Goal: Submit feedback/report problem: Submit feedback/report problem

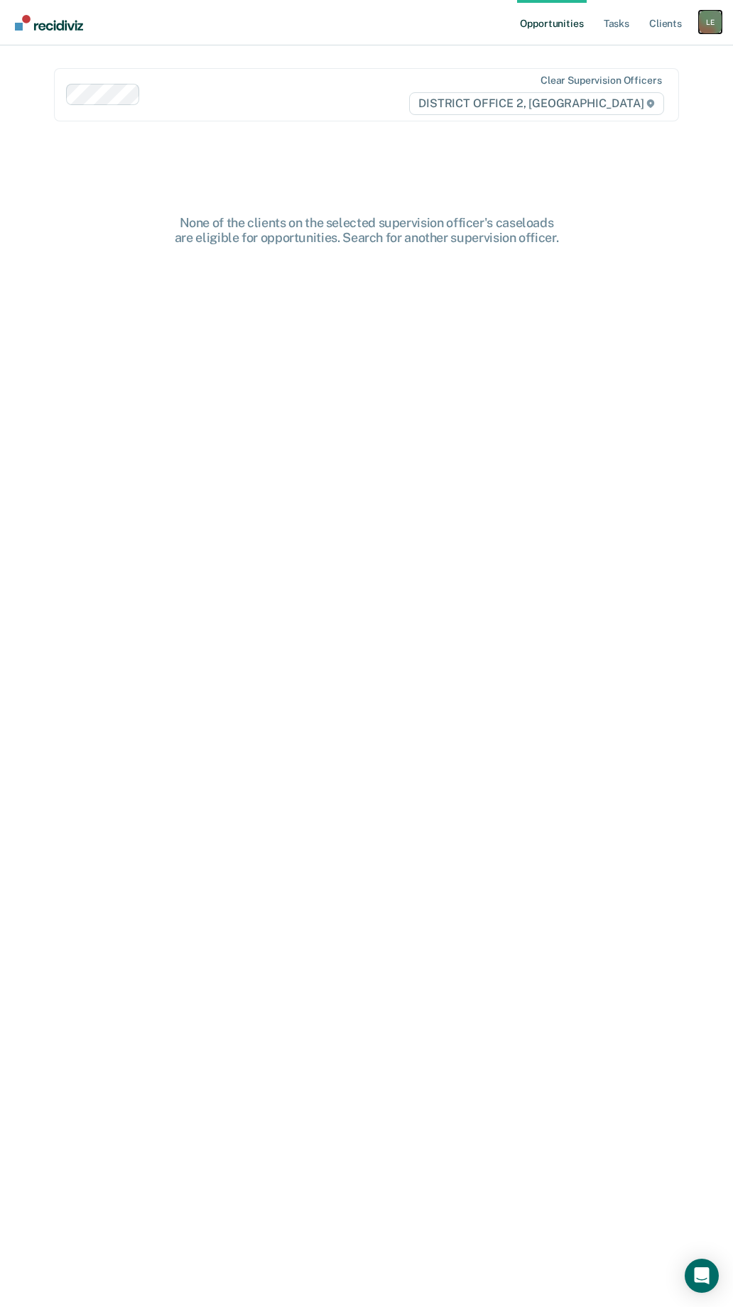
click at [710, 27] on div "L E" at bounding box center [710, 22] width 23 height 23
click at [647, 70] on link "Go to PSI Case Dashboard" at bounding box center [650, 76] width 119 height 12
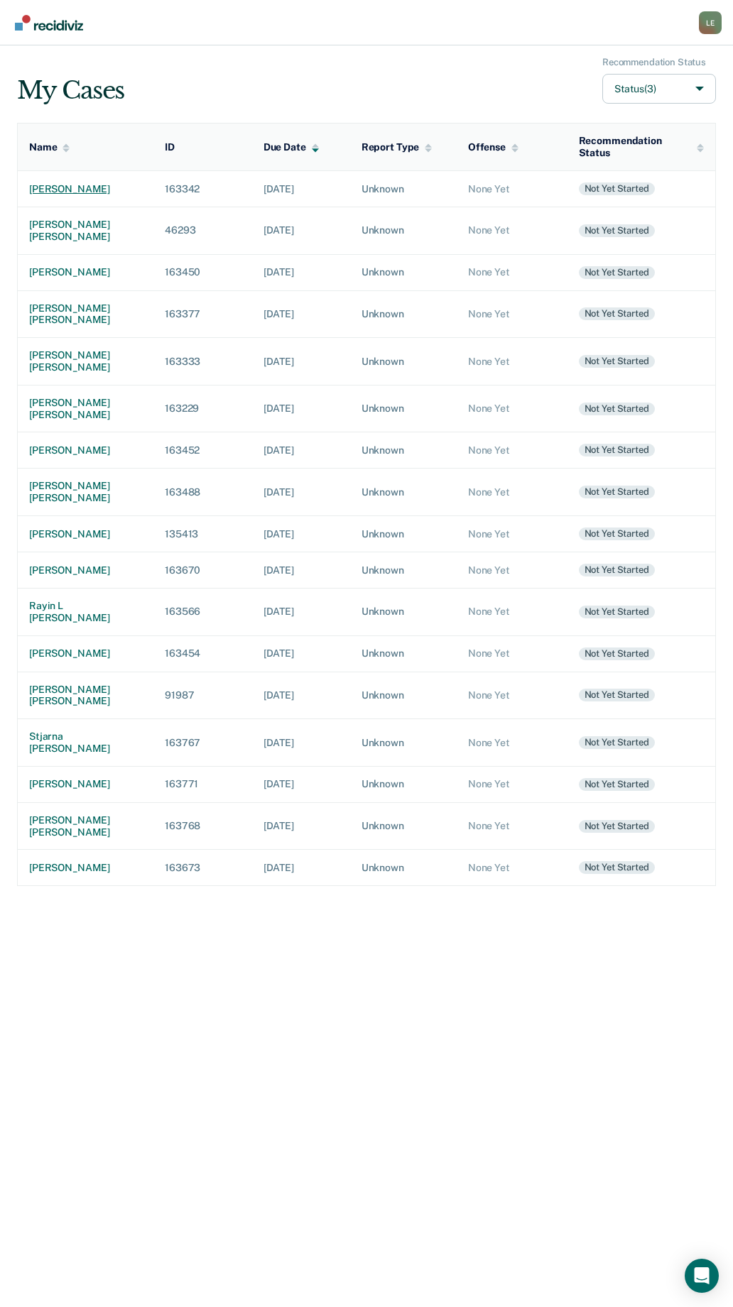
click at [65, 188] on div "[PERSON_NAME]" at bounding box center [85, 189] width 113 height 12
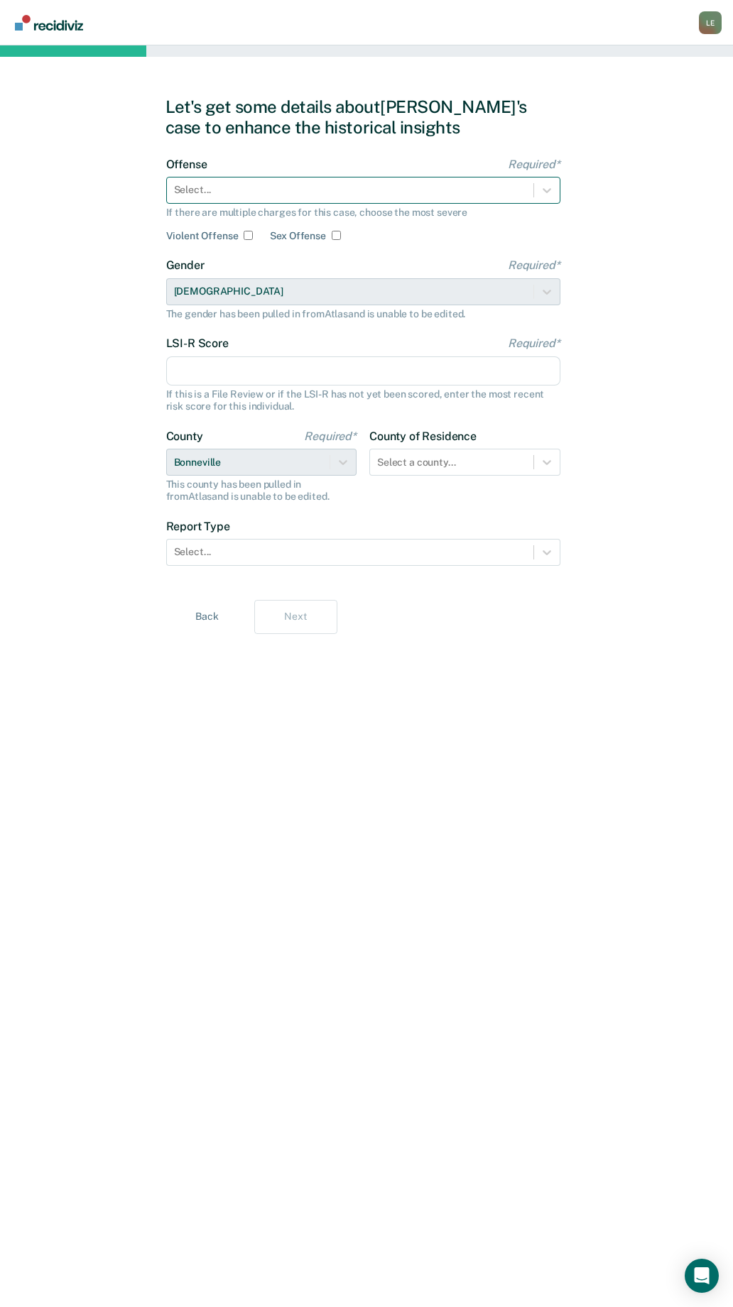
click at [250, 179] on div "Select..." at bounding box center [363, 190] width 394 height 27
click at [317, 178] on div "Select..." at bounding box center [363, 190] width 394 height 27
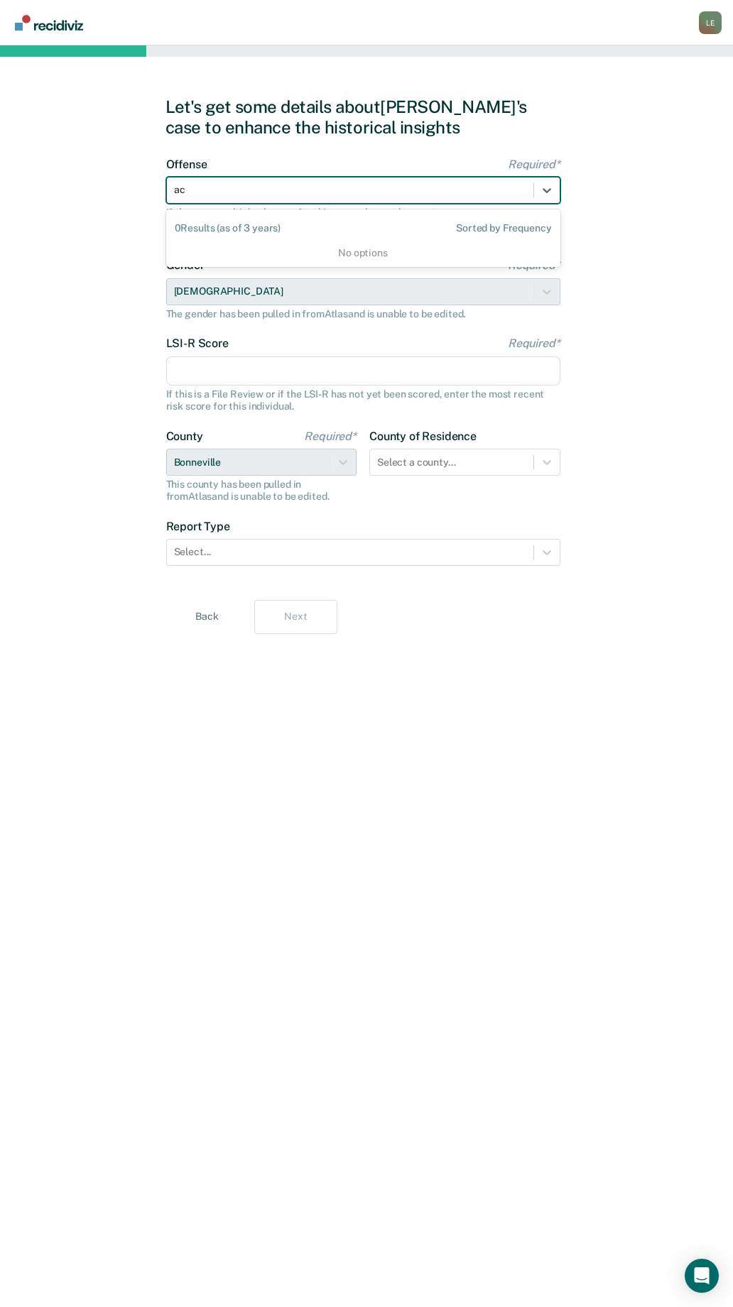
type input "a"
type input "Accessory - Willfull Witholds or Conceals Knowledge from a Peace Officer, Judge…"
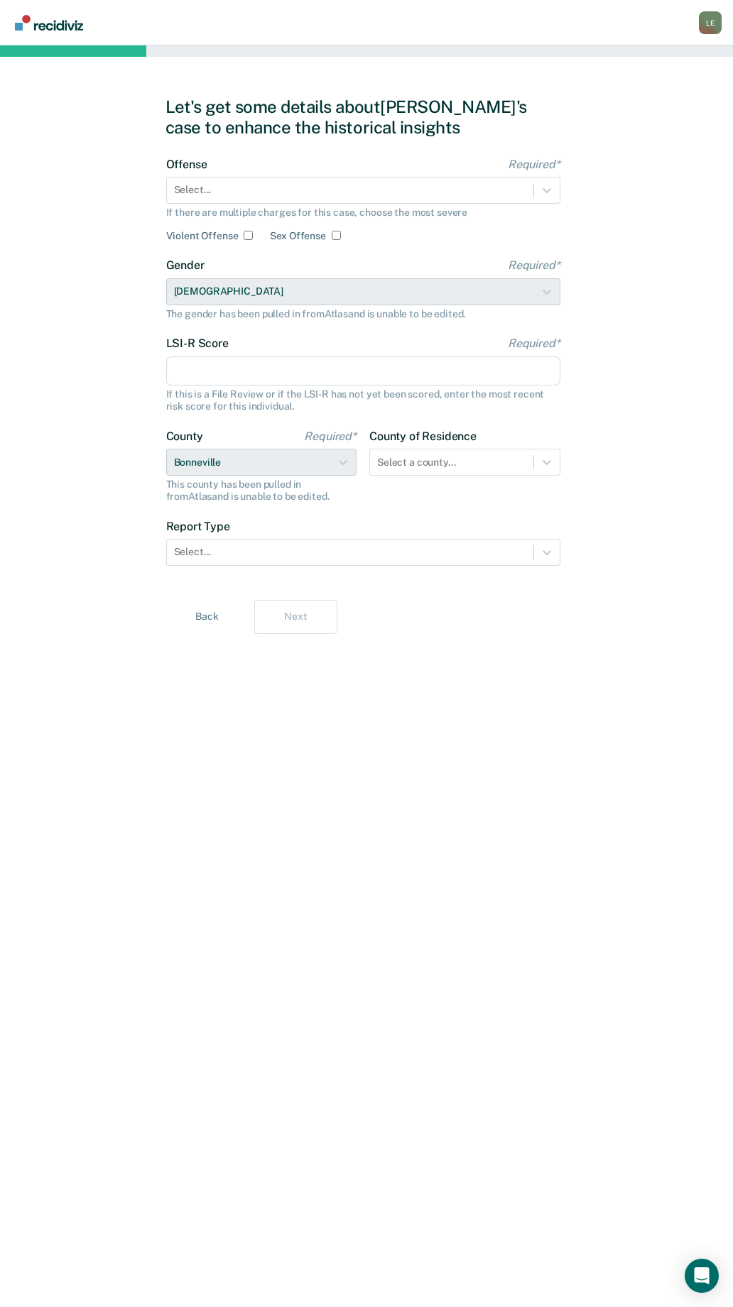
scroll to position [0, 0]
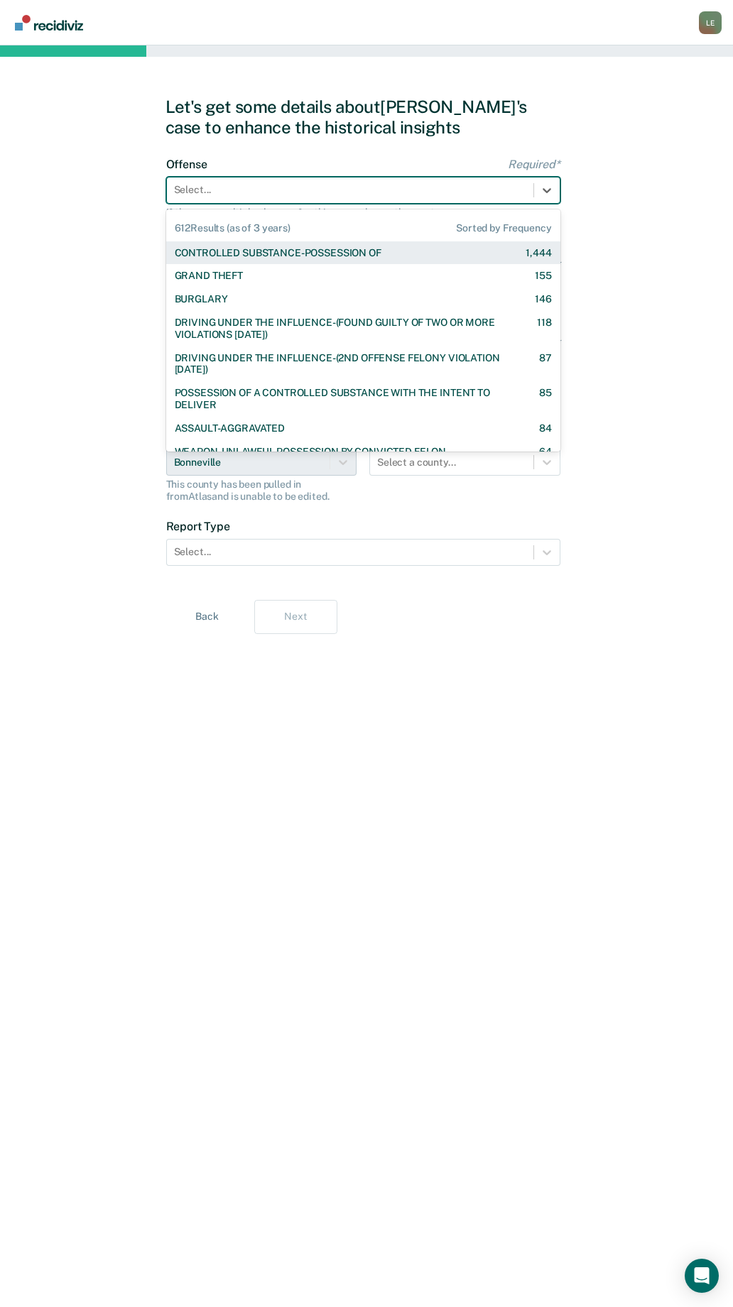
click at [346, 195] on div at bounding box center [350, 189] width 352 height 15
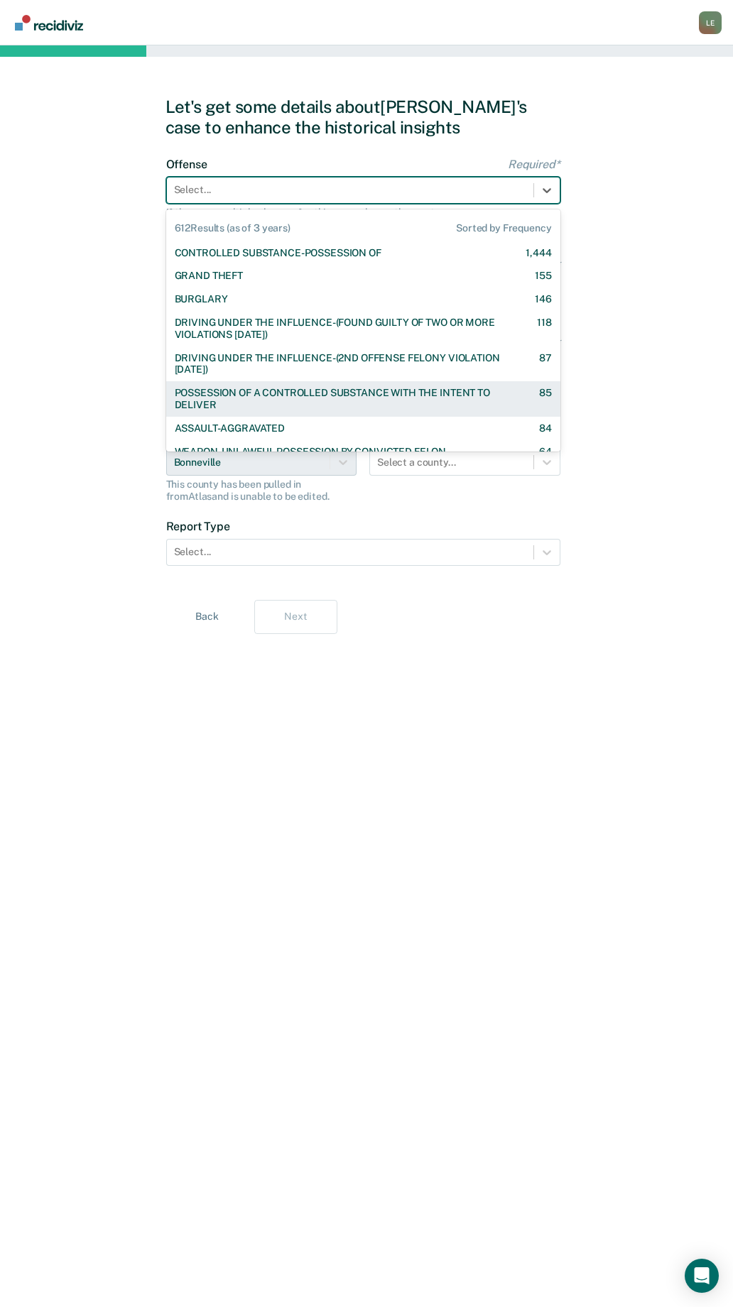
click at [535, 616] on div "Back Next" at bounding box center [366, 617] width 403 height 34
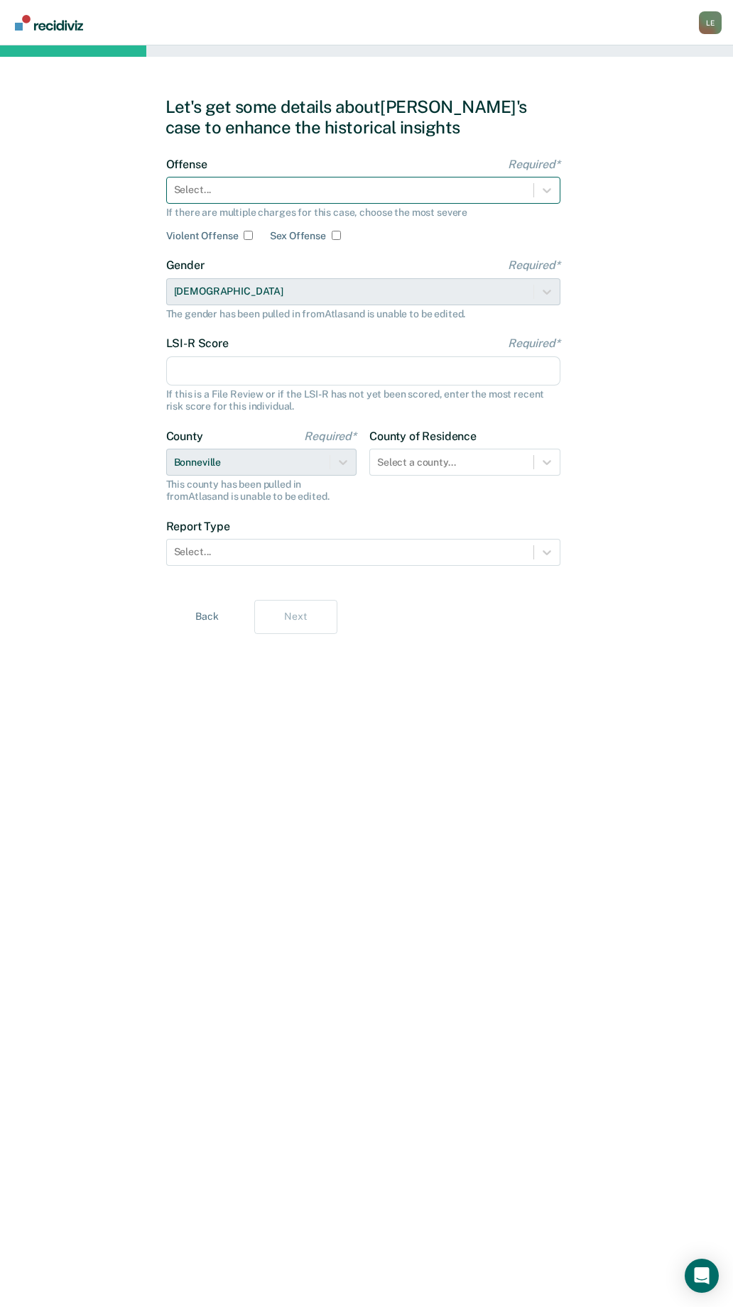
click at [286, 202] on div "Select..." at bounding box center [363, 190] width 394 height 27
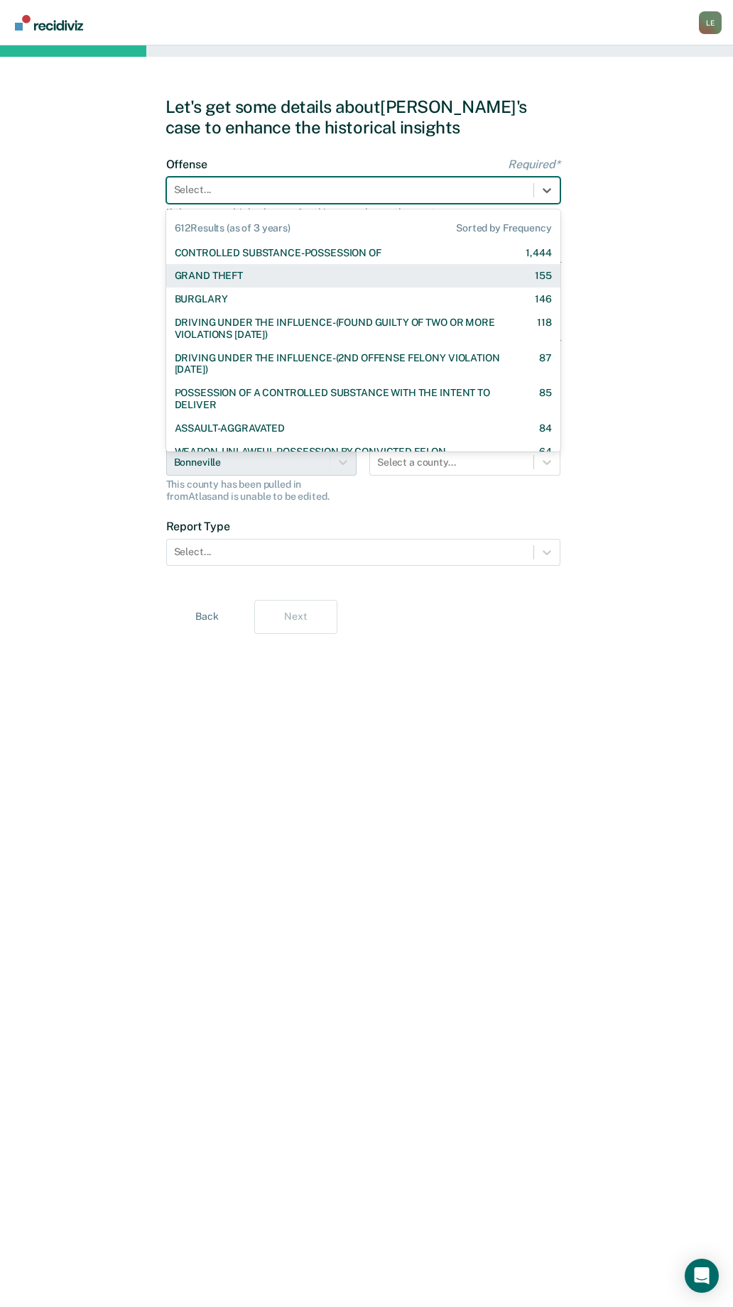
click at [563, 272] on div "Let's get some details about Isaac's case to enhance the historical insights Of…" at bounding box center [366, 676] width 403 height 1228
click at [270, 187] on div at bounding box center [350, 189] width 352 height 15
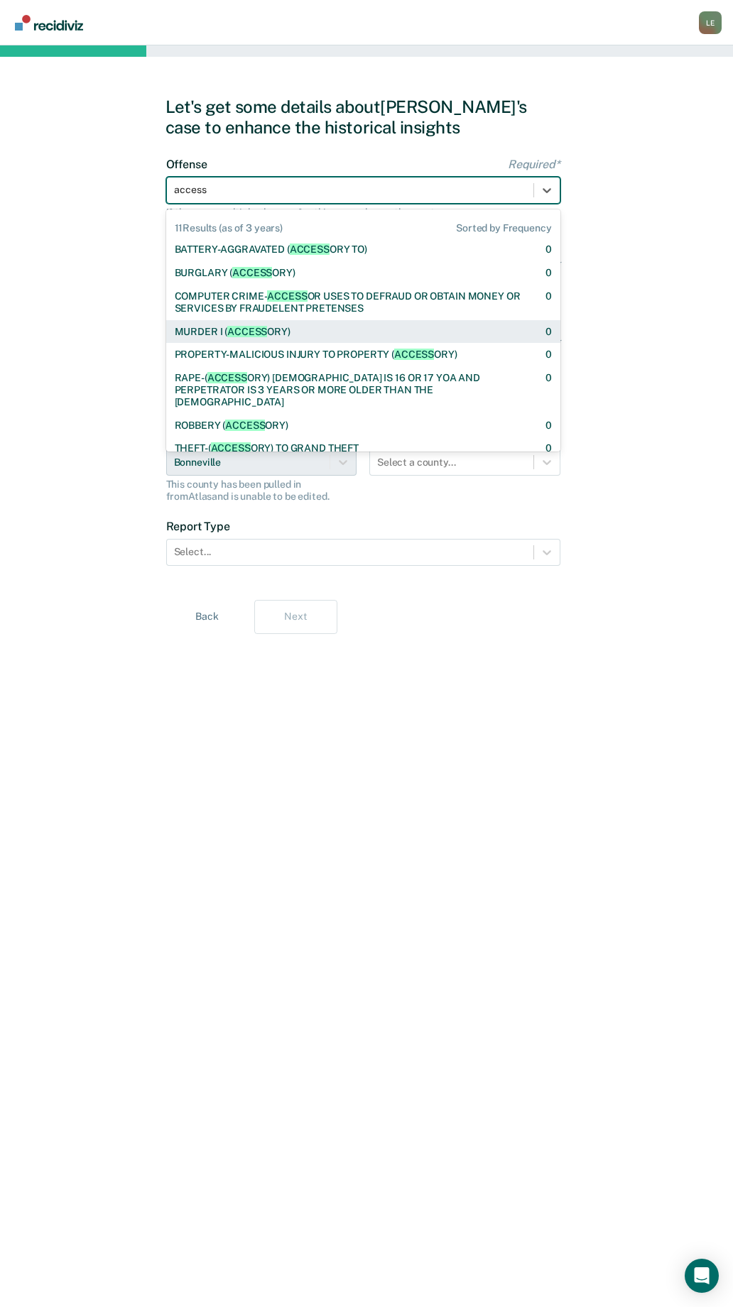
scroll to position [108, 0]
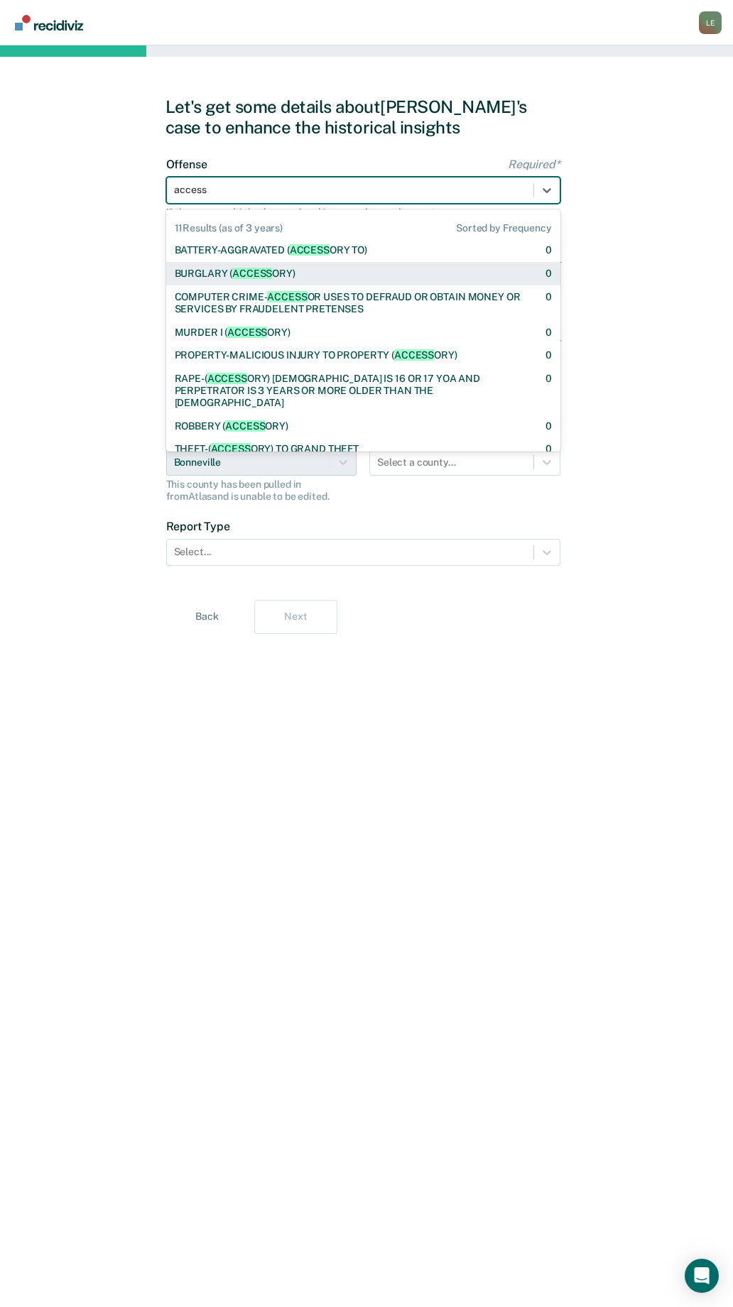
type input "access"
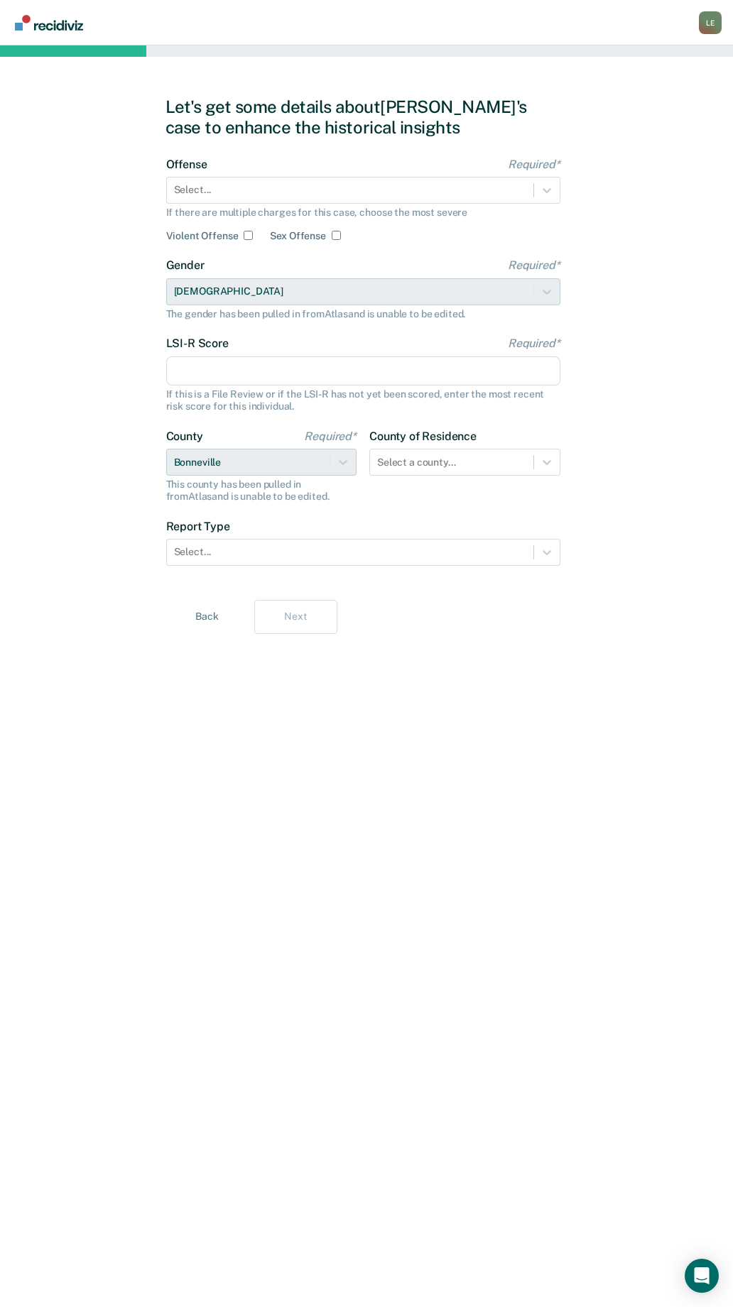
click at [255, 851] on div "Let's get some details about Isaac's case to enhance the historical insights Of…" at bounding box center [366, 676] width 403 height 1228
click at [238, 185] on div at bounding box center [350, 189] width 352 height 15
click at [643, 265] on div "Let's get some details about Isaac's case to enhance the historical insights Of…" at bounding box center [366, 676] width 733 height 1262
click at [378, 195] on div at bounding box center [350, 189] width 352 height 15
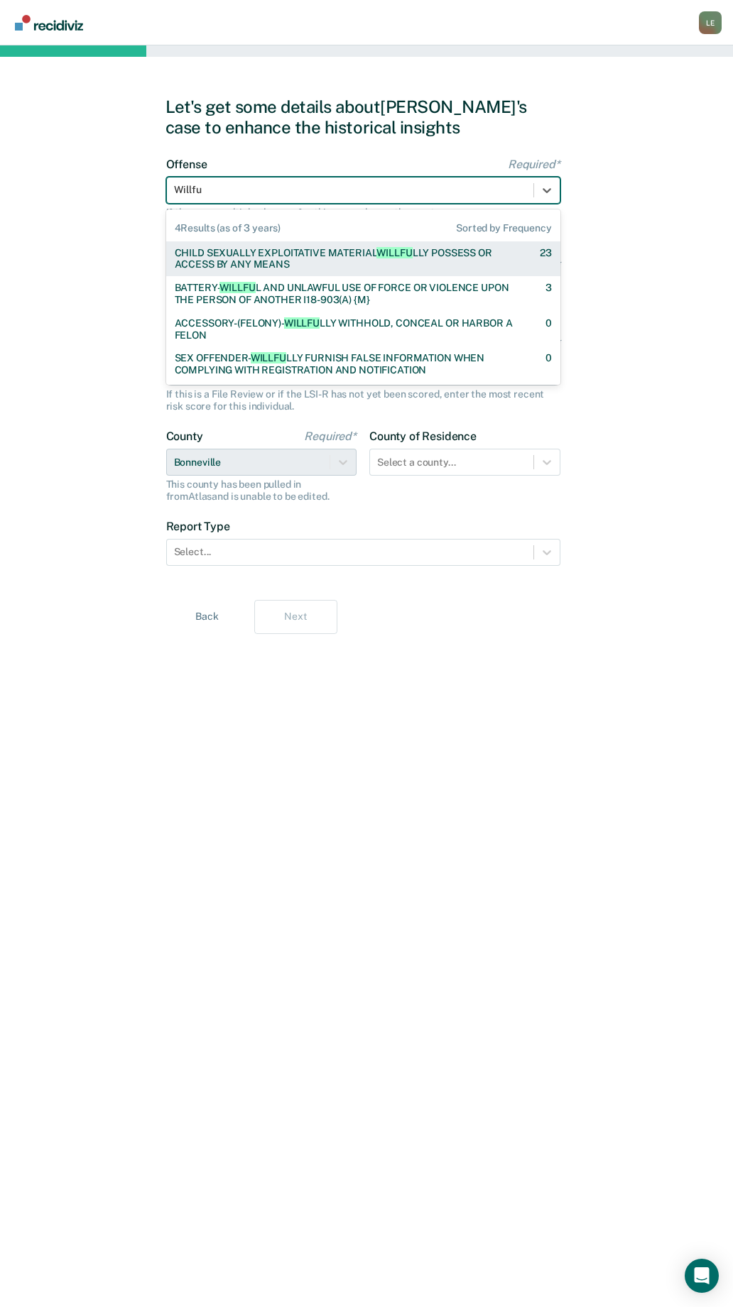
type input "Willfu"
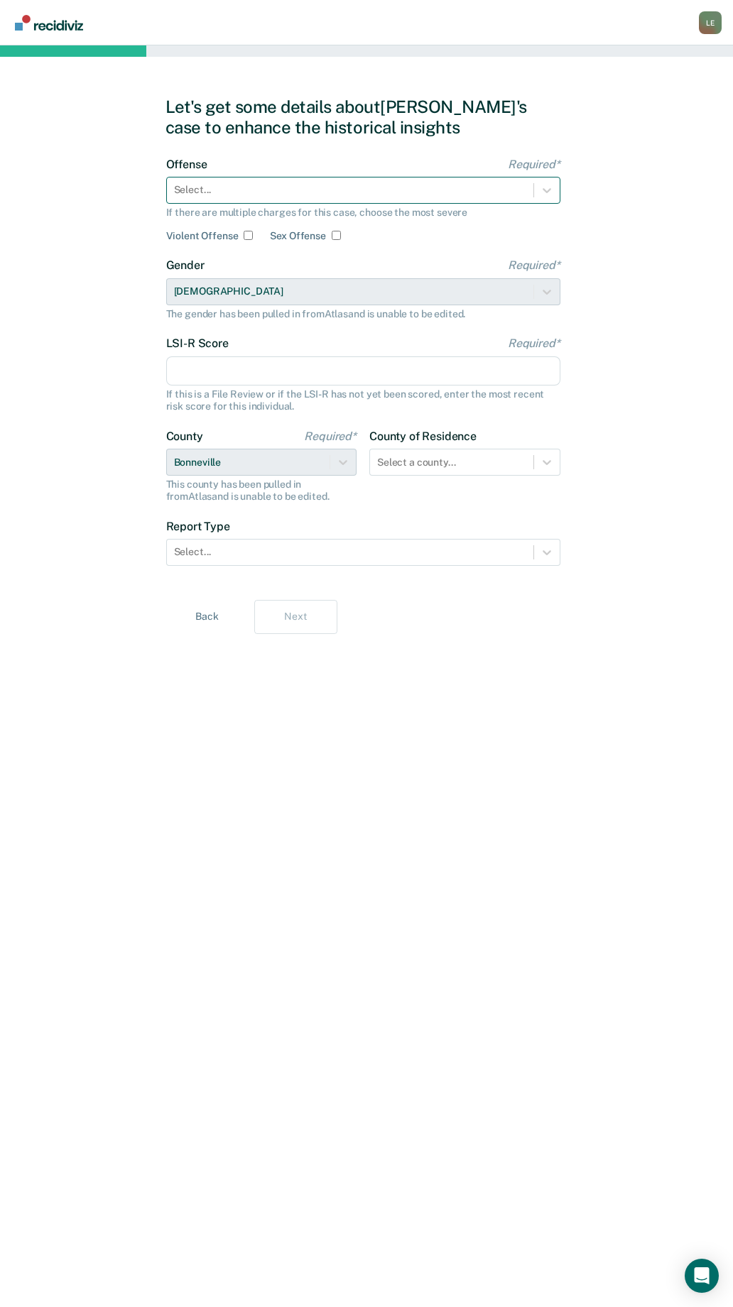
click at [327, 197] on div at bounding box center [350, 189] width 352 height 15
click at [327, 197] on div "a" at bounding box center [350, 189] width 352 height 15
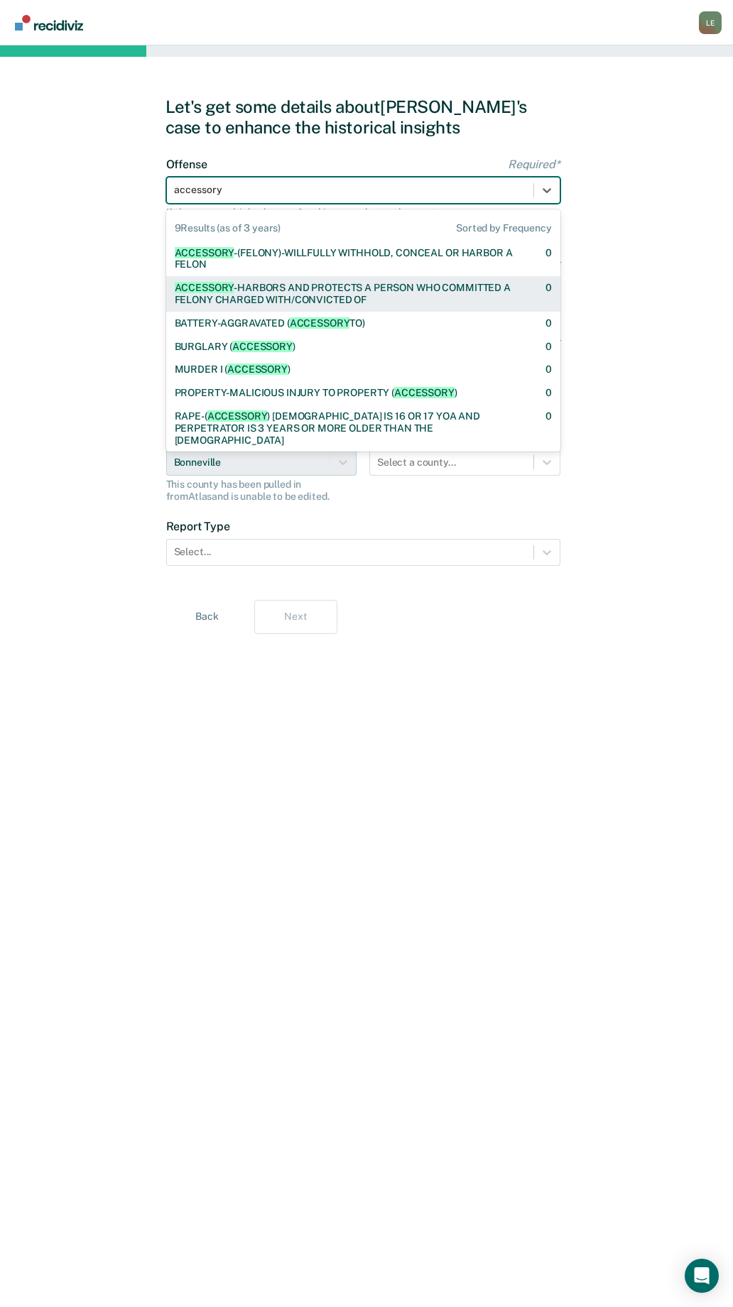
scroll to position [38, 0]
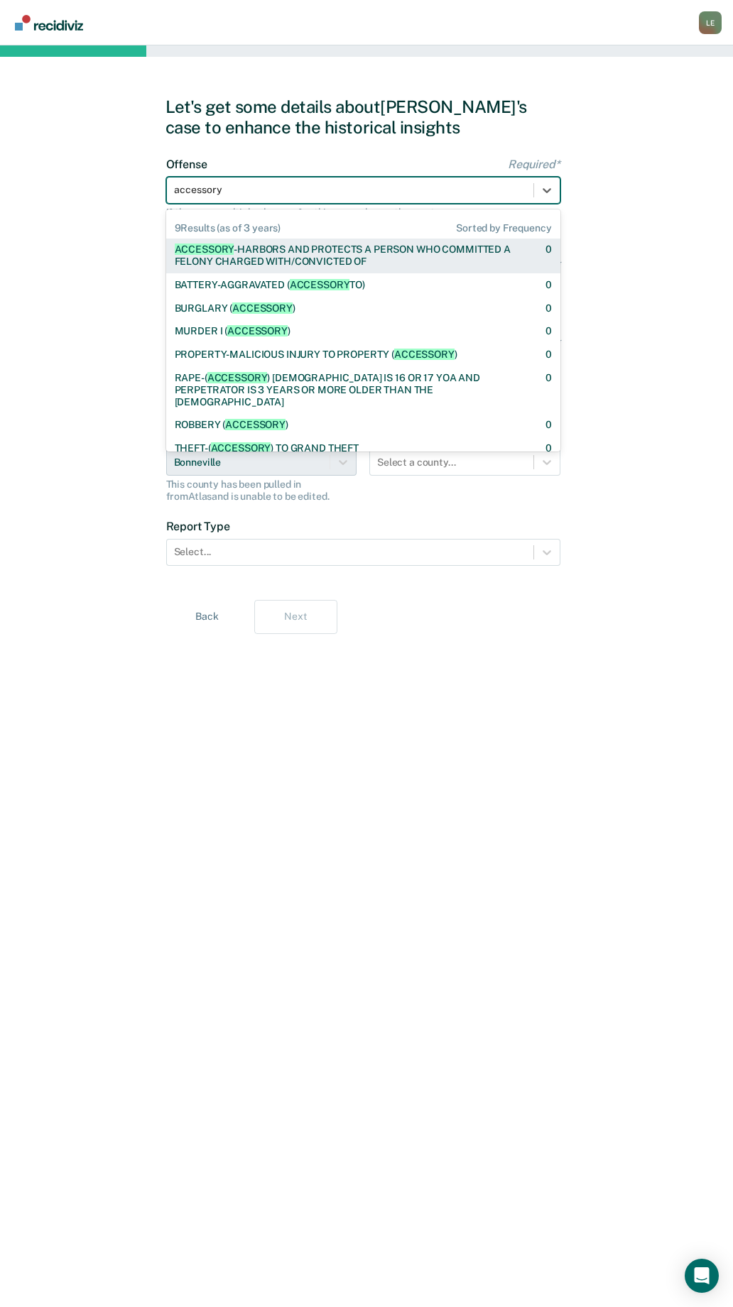
type input "accessory"
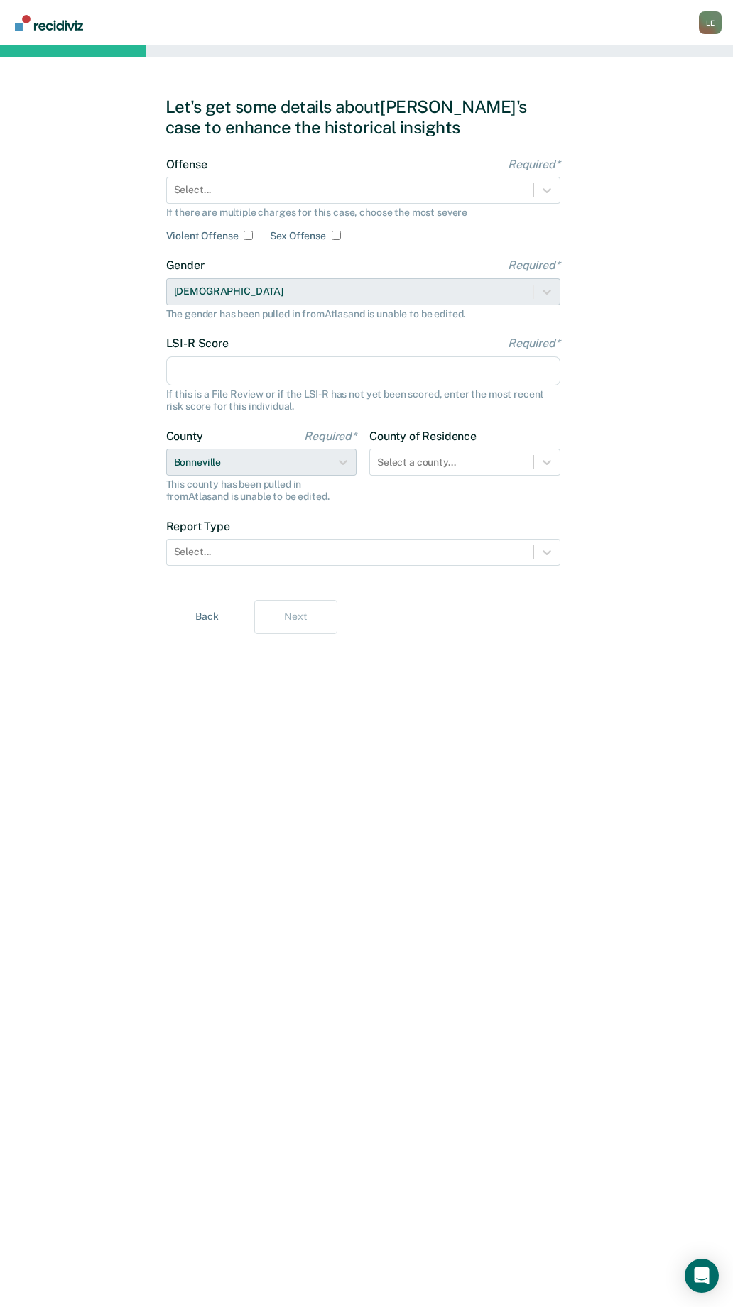
click at [102, 86] on div "Let's get some details about Isaac's case to enhance the historical insights Of…" at bounding box center [366, 676] width 733 height 1262
click at [706, 1267] on icon "Open Intercom Messenger" at bounding box center [701, 1276] width 16 height 18
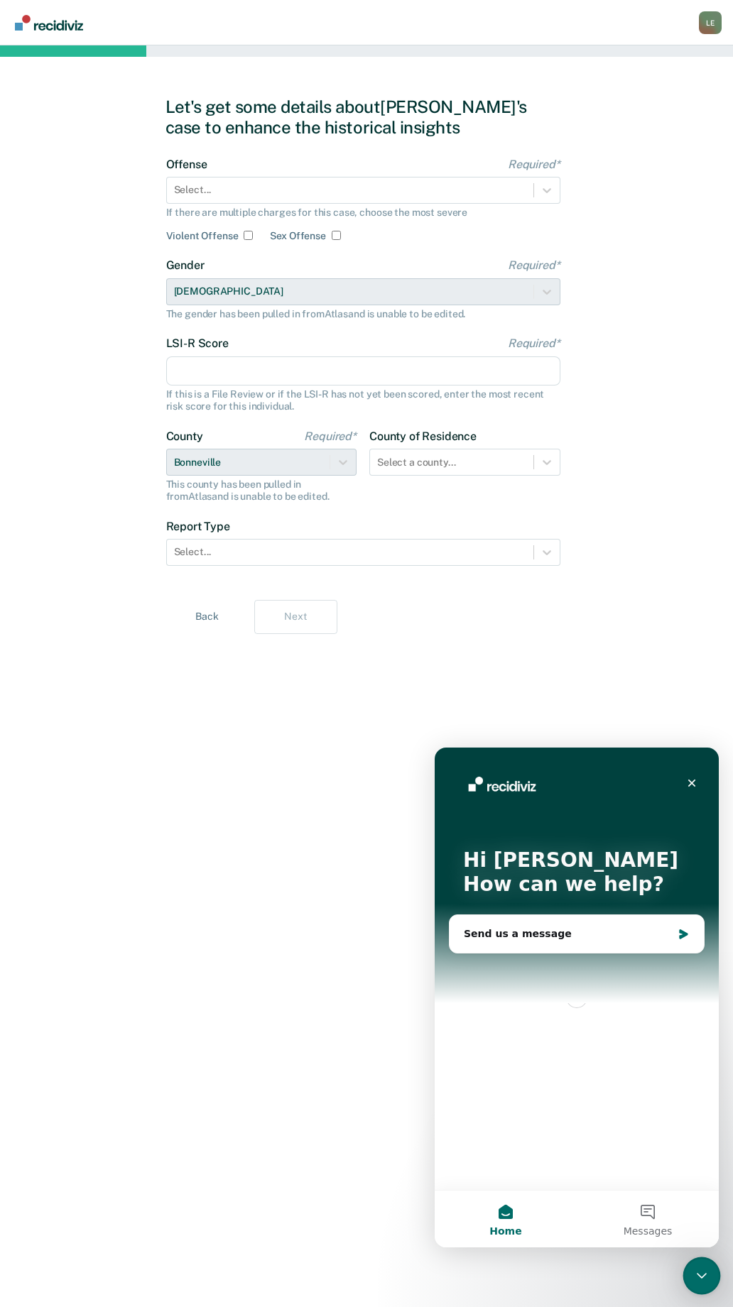
scroll to position [0, 0]
click at [518, 932] on div "Send us a message" at bounding box center [568, 934] width 208 height 15
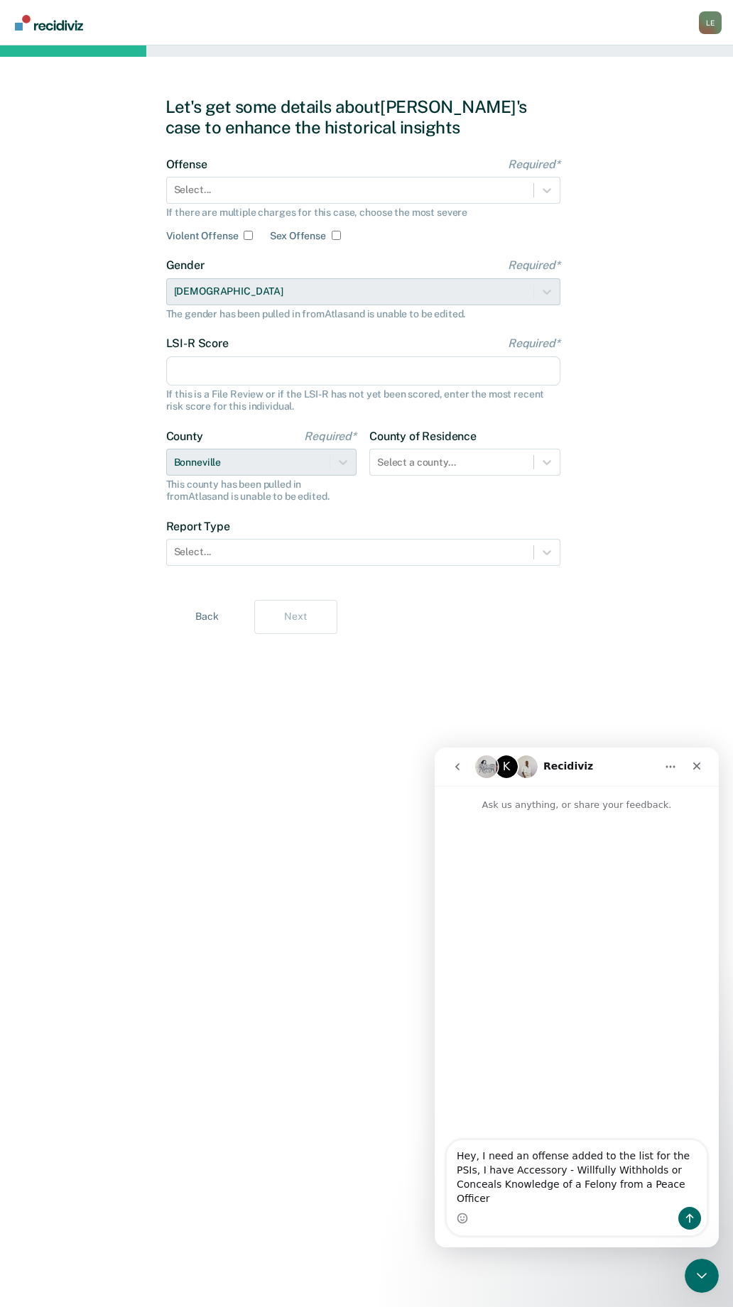
click at [655, 1206] on textarea "Hey, I need an offense added to the list for the PSIs, I have Accessory - Willf…" at bounding box center [577, 1173] width 260 height 67
click at [657, 1199] on textarea "Hey, I need an offense added to the list for the PSIs, I have Accessory - Willf…" at bounding box center [577, 1173] width 260 height 67
click at [461, 1186] on textarea "Hey, I need an offense added to the list for the PSIs, I have Accessory - Willf…" at bounding box center [577, 1173] width 260 height 67
click at [646, 1200] on textarea "Hey, I need an offense added to the list for the PSIs, I need Accessory - Willf…" at bounding box center [577, 1173] width 260 height 67
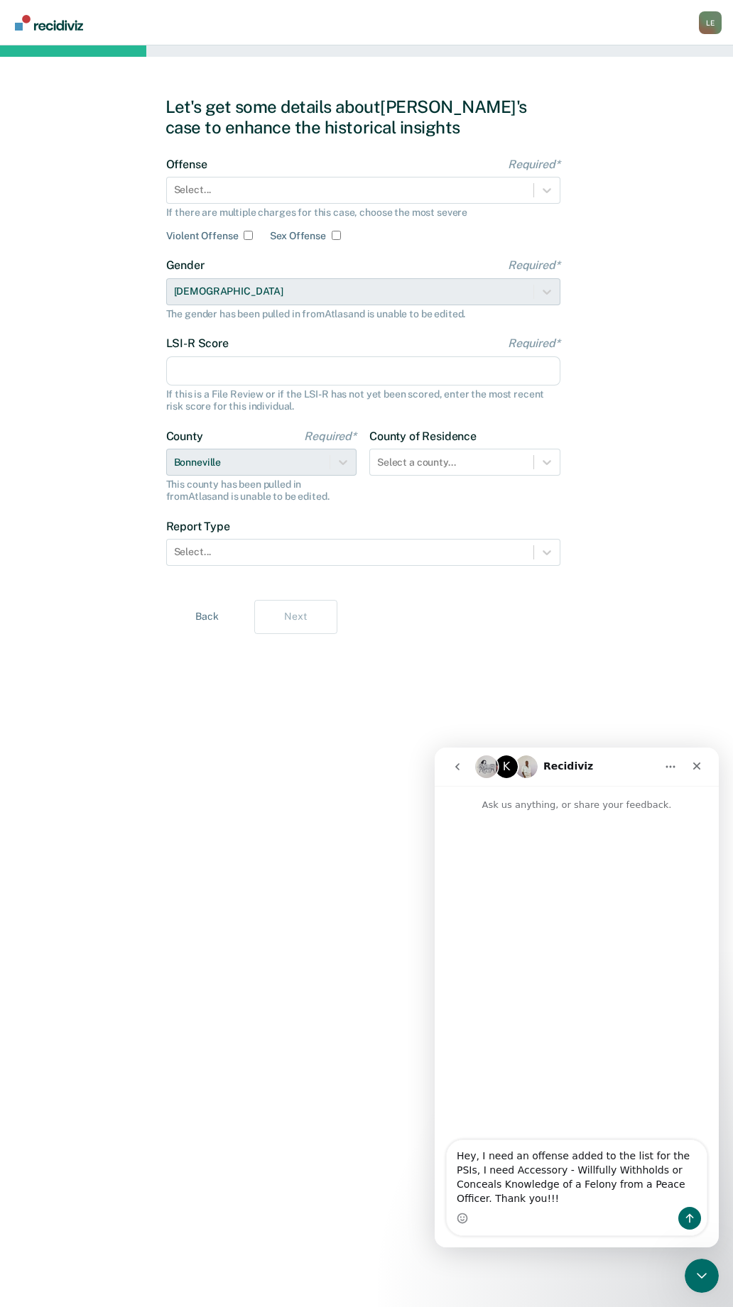
type textarea "Hey, I need an offense added to the list for the PSIs, I need Accessory - Willf…"
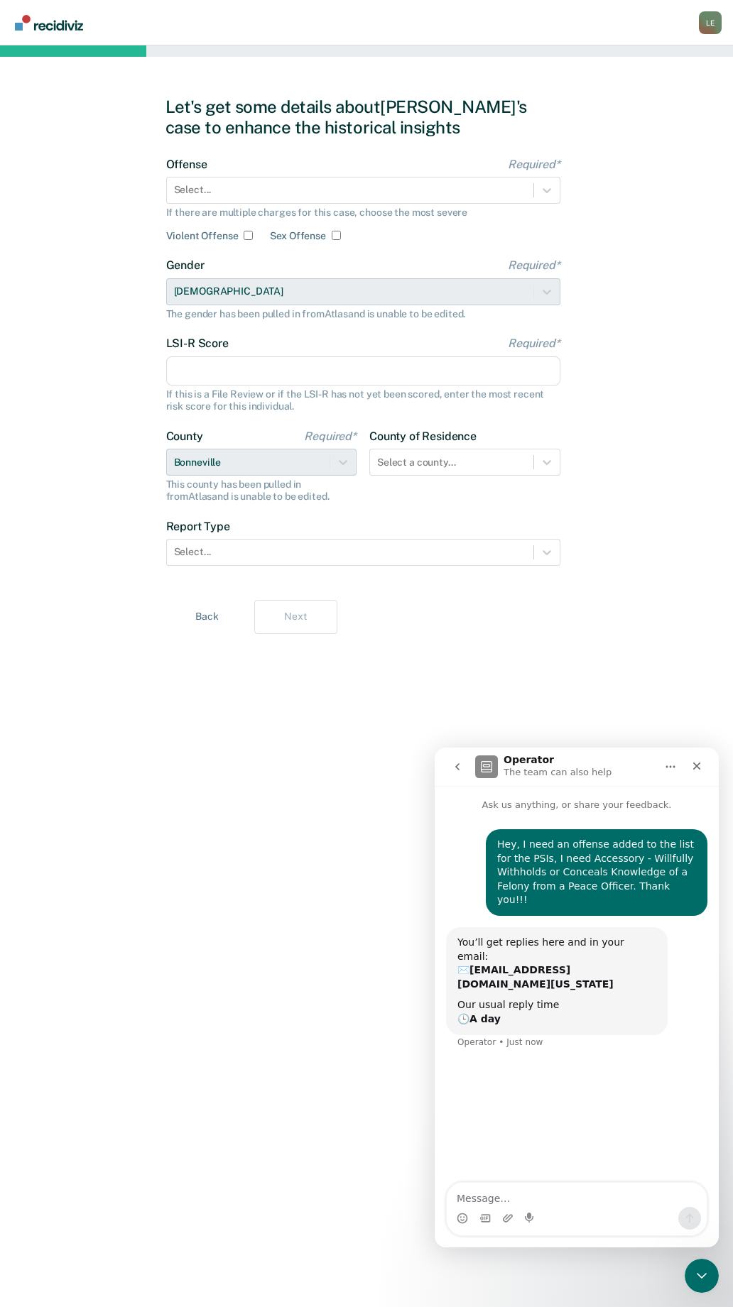
click at [523, 1050] on div "Hey, I need an offense added to the list for the PSIs, I need Accessory - Willf…" at bounding box center [577, 998] width 284 height 372
click at [694, 767] on icon "Close" at bounding box center [696, 765] width 11 height 11
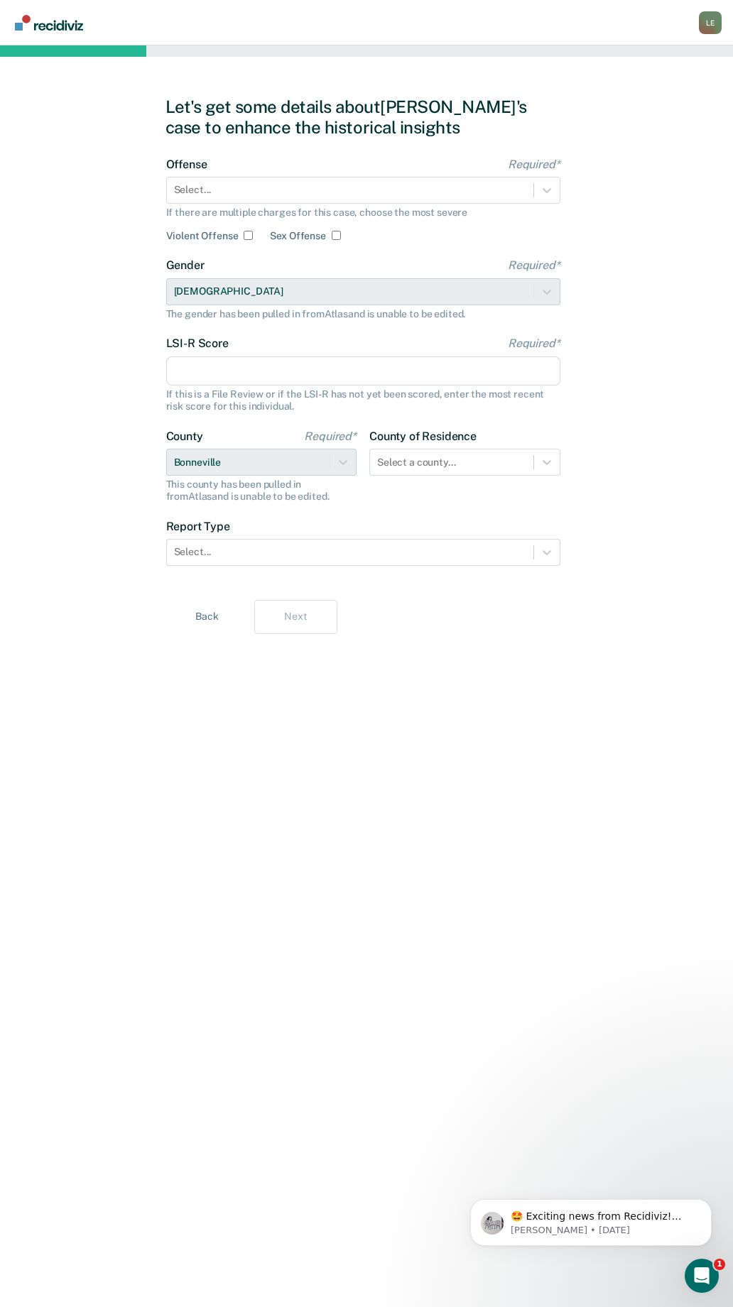
click at [312, 144] on div "Let's get some details about Isaac's case to enhance the historical insights Of…" at bounding box center [366, 676] width 403 height 1228
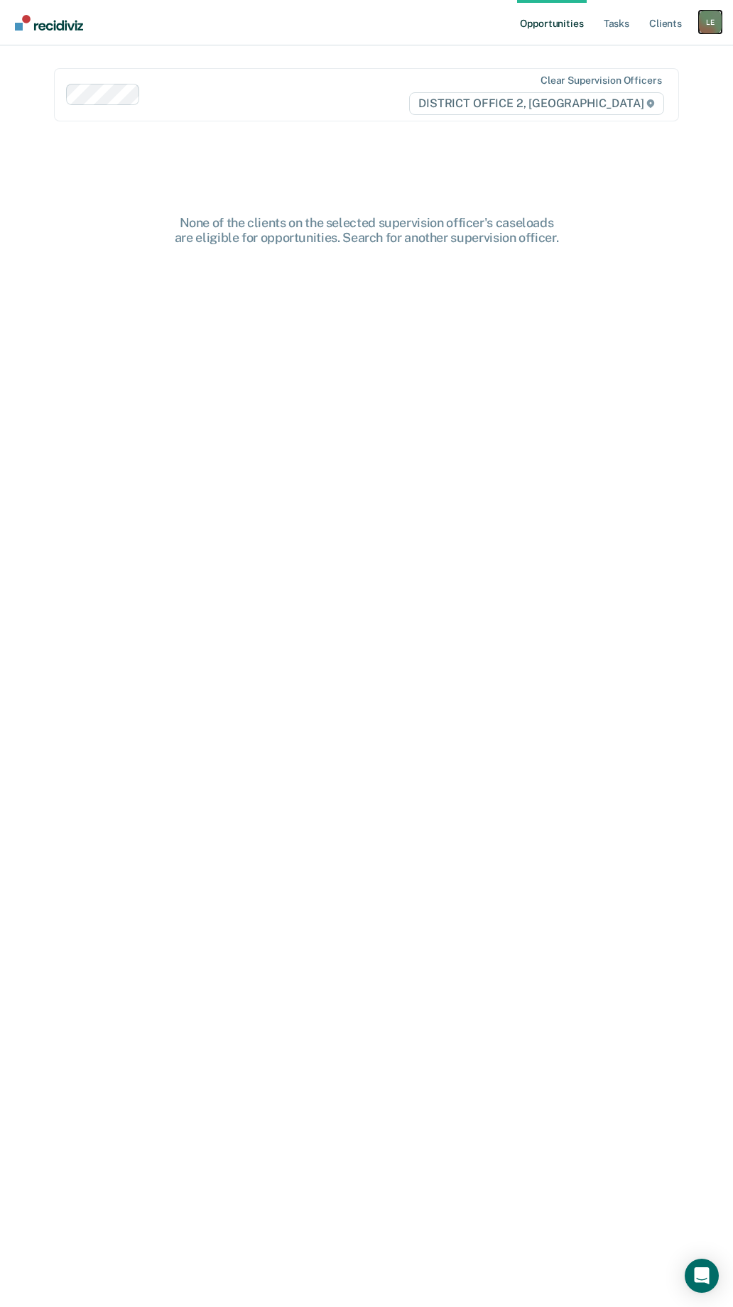
click at [699, 23] on div "L E" at bounding box center [710, 22] width 23 height 23
click at [670, 72] on link "Go to PSI Case Dashboard" at bounding box center [650, 76] width 119 height 12
